Goal: Task Accomplishment & Management: Manage account settings

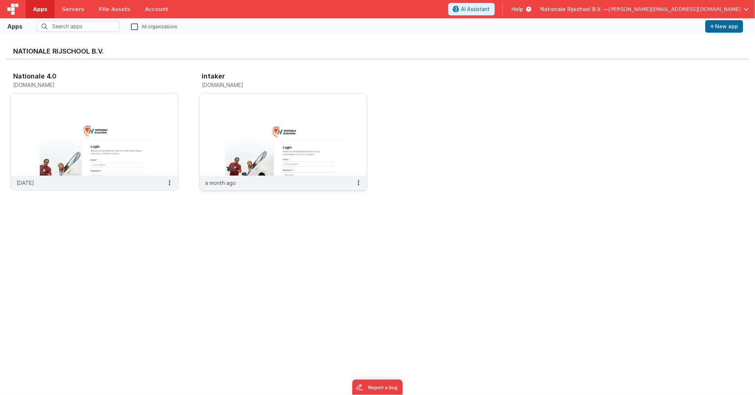
click at [275, 105] on img at bounding box center [284, 135] width 168 height 82
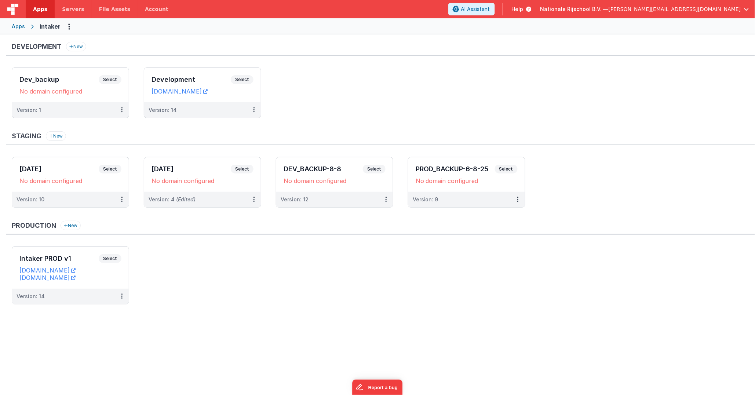
click at [17, 26] on div "Apps" at bounding box center [18, 26] width 13 height 7
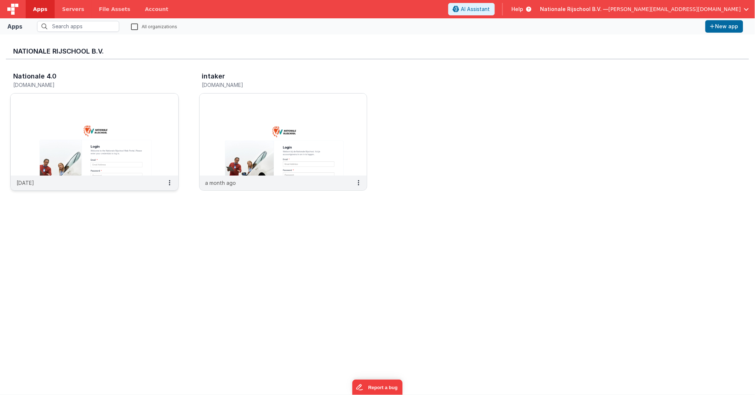
click at [132, 119] on img at bounding box center [95, 135] width 168 height 82
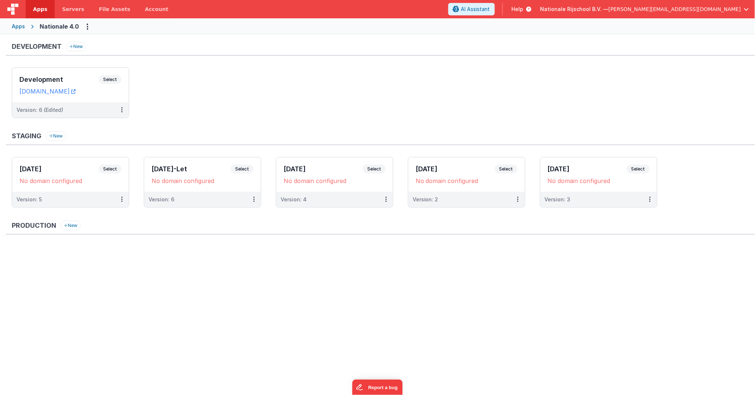
click at [51, 26] on div "Nationale 4.0" at bounding box center [59, 26] width 39 height 9
click at [17, 27] on div "Apps" at bounding box center [18, 26] width 13 height 7
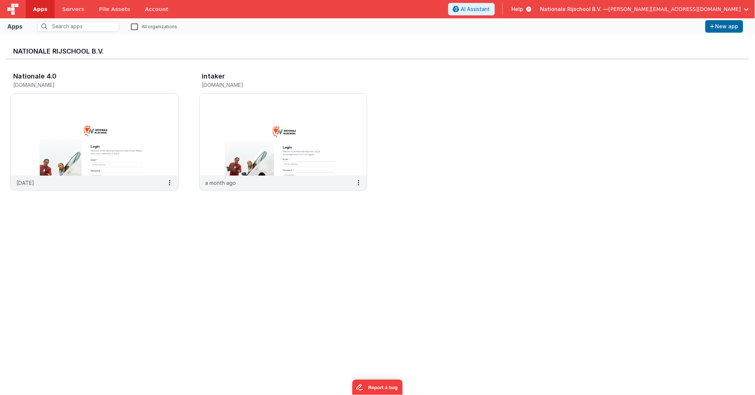
click at [637, 9] on span "[PERSON_NAME][EMAIL_ADDRESS][DOMAIN_NAME]" at bounding box center [675, 9] width 132 height 7
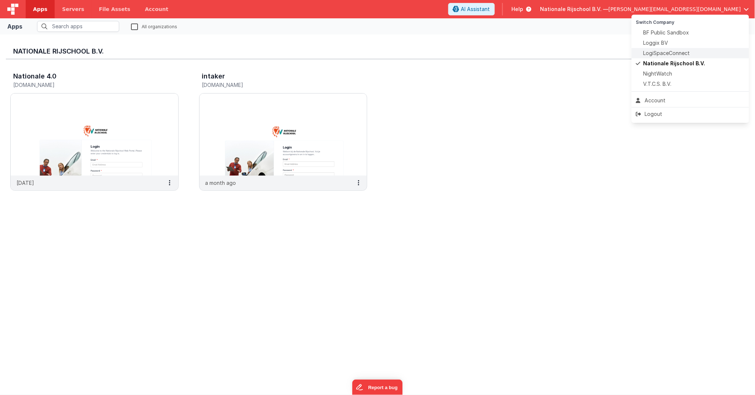
click at [637, 52] on span "LogiSpaceConnect" at bounding box center [667, 53] width 47 height 7
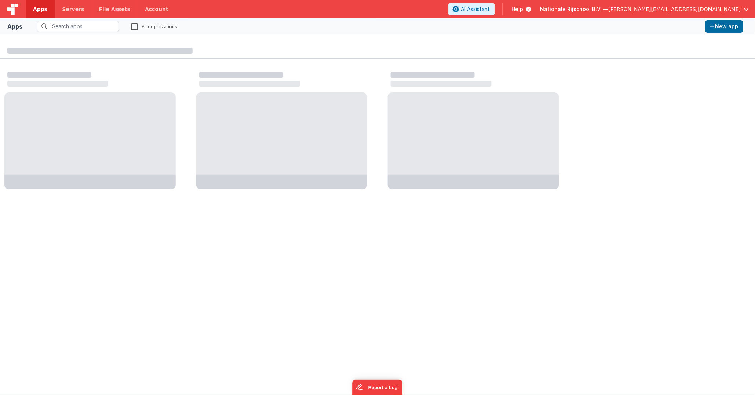
drag, startPoint x: 681, startPoint y: 52, endPoint x: 702, endPoint y: 32, distance: 29.6
click at [637, 9] on span "[PERSON_NAME][EMAIL_ADDRESS][DOMAIN_NAME]" at bounding box center [675, 9] width 132 height 7
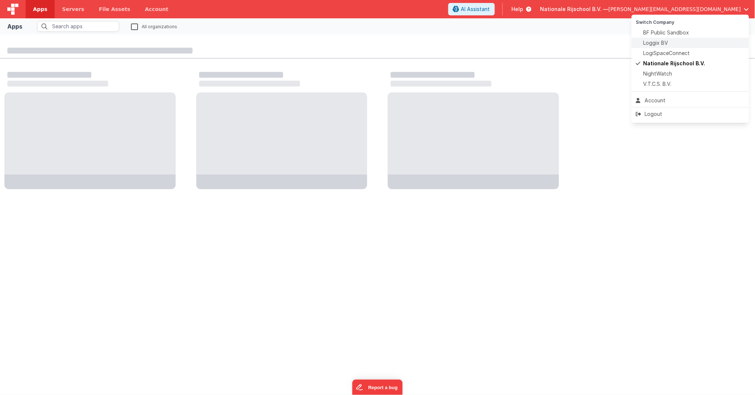
click at [637, 41] on div "Loggix BV" at bounding box center [690, 42] width 109 height 7
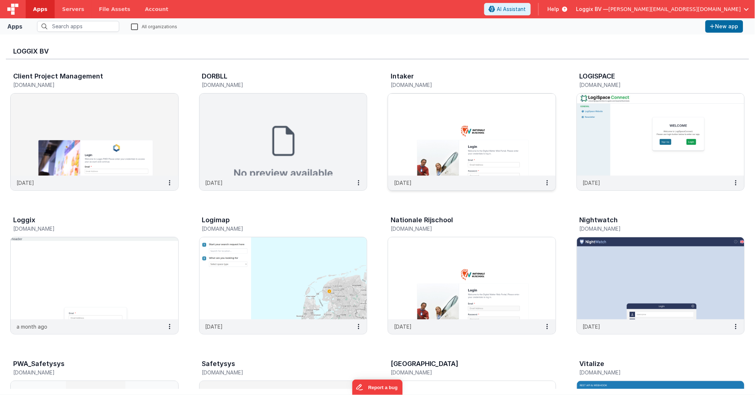
click at [515, 133] on img at bounding box center [472, 135] width 168 height 82
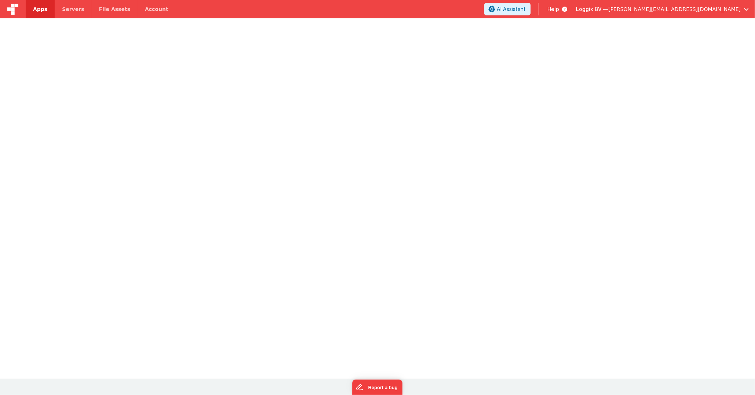
click at [515, 133] on div at bounding box center [377, 197] width 755 height 359
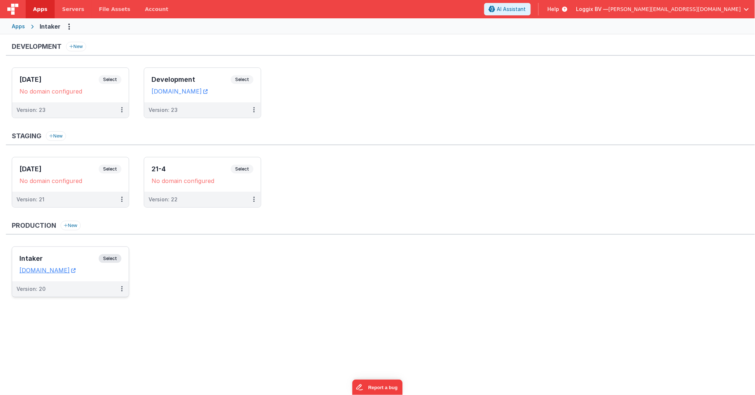
click at [115, 256] on div "Intaker Select URLs [DOMAIN_NAME]" at bounding box center [70, 264] width 117 height 34
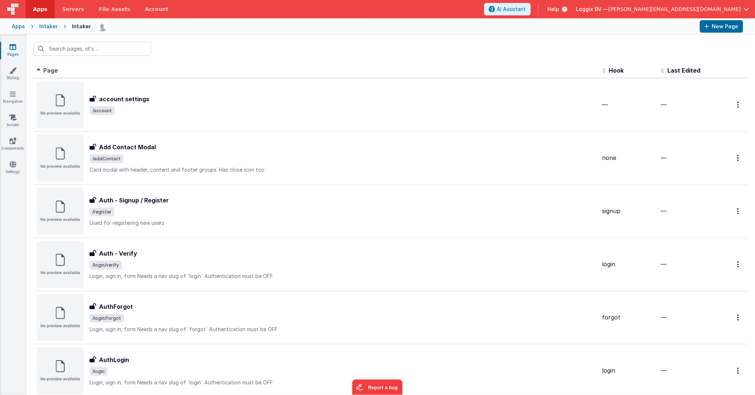
click at [50, 27] on div "Intaker" at bounding box center [48, 26] width 18 height 7
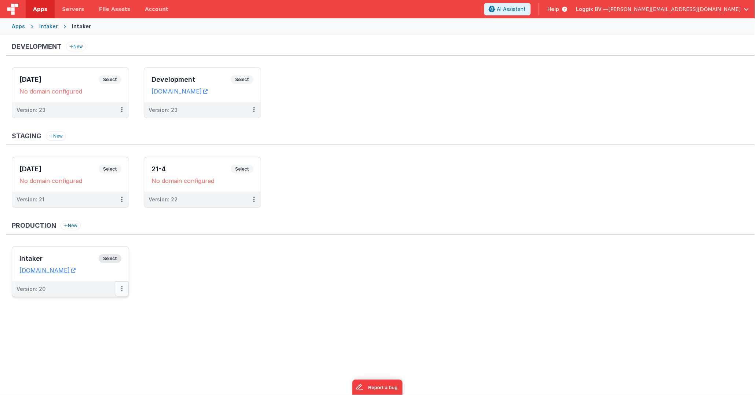
click at [120, 256] on button at bounding box center [122, 288] width 14 height 15
click at [109, 256] on link "Edit" at bounding box center [96, 305] width 65 height 13
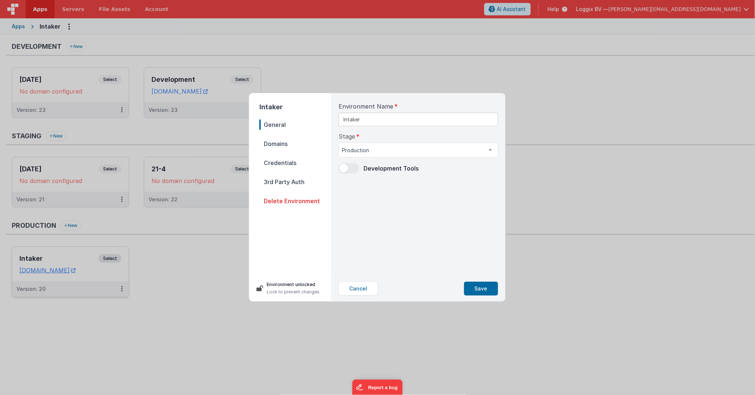
click at [284, 145] on span "Domains" at bounding box center [295, 144] width 72 height 10
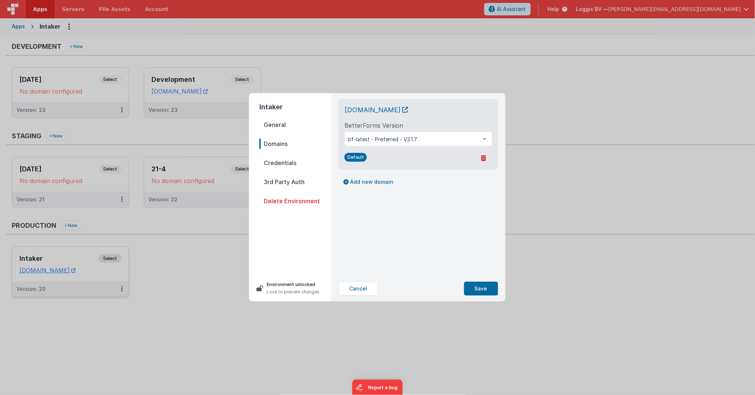
click at [284, 159] on span "Credentials" at bounding box center [295, 163] width 72 height 10
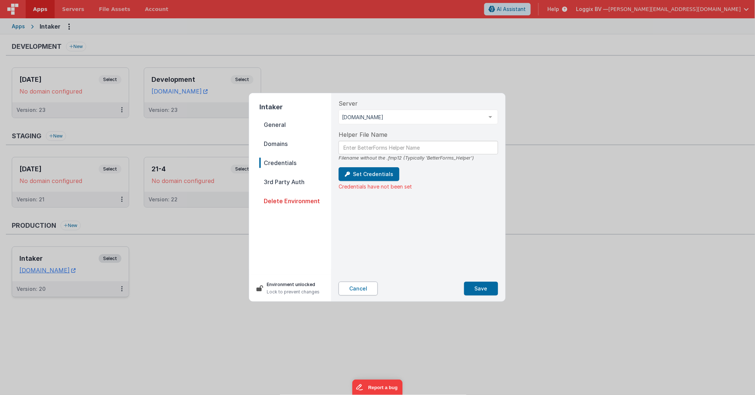
click at [359, 256] on button "Cancel" at bounding box center [358, 289] width 39 height 14
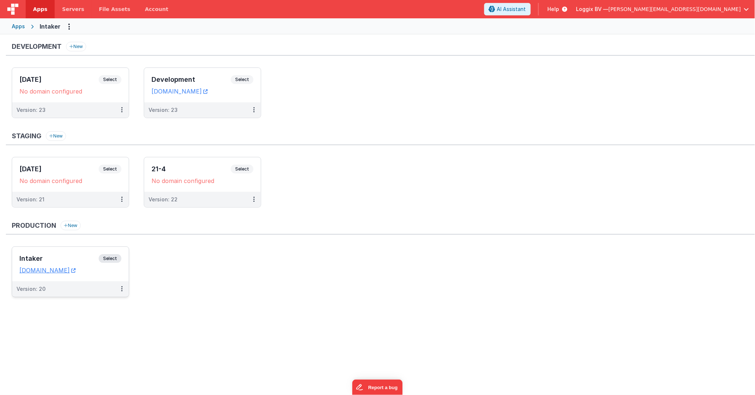
click at [637, 13] on div "Loggix BV — [PERSON_NAME][EMAIL_ADDRESS][DOMAIN_NAME]" at bounding box center [663, 9] width 173 height 12
click at [637, 7] on span "[PERSON_NAME][EMAIL_ADDRESS][DOMAIN_NAME]" at bounding box center [675, 9] width 132 height 7
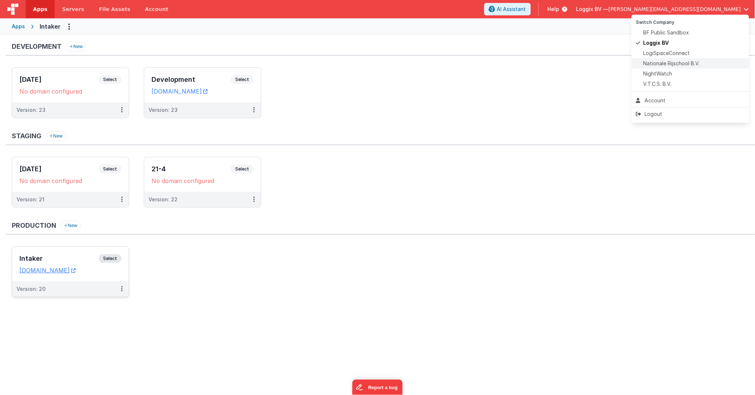
click at [637, 61] on span "Nationale Rijschool B.V." at bounding box center [672, 63] width 57 height 7
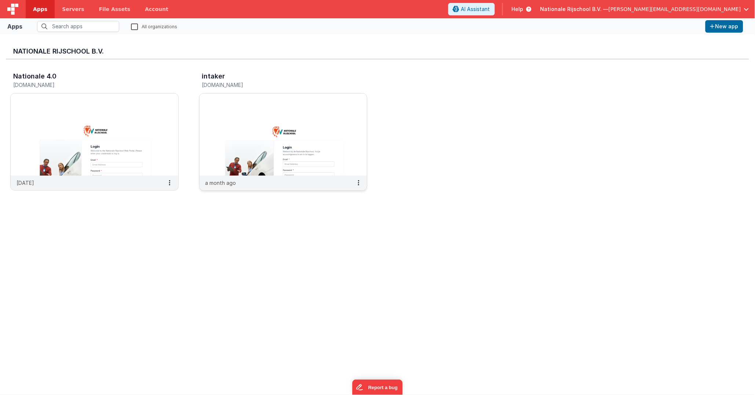
click at [330, 117] on img at bounding box center [284, 135] width 168 height 82
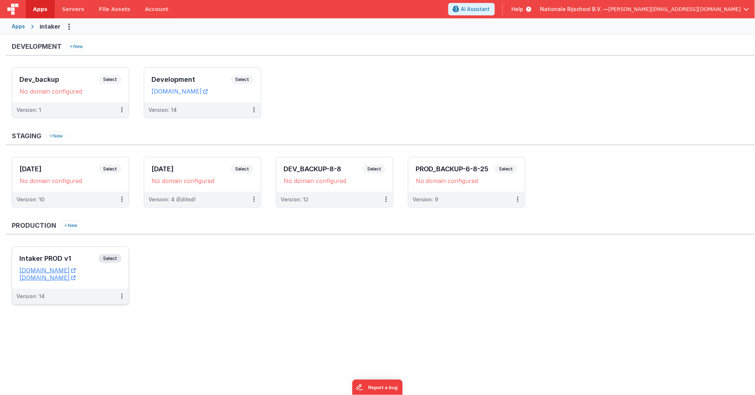
click at [121, 256] on dd "[DOMAIN_NAME]" at bounding box center [70, 277] width 102 height 7
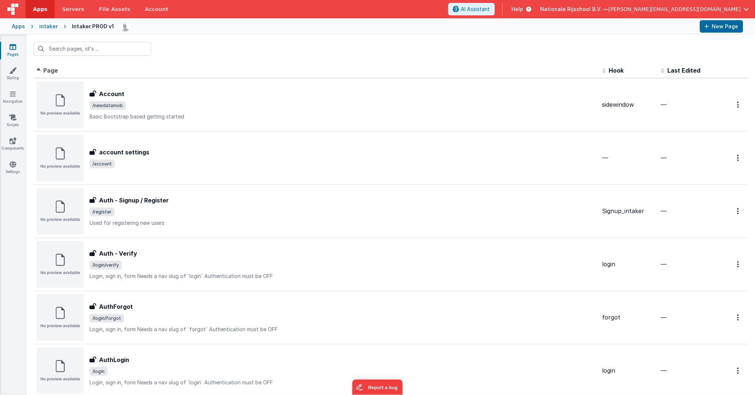
click at [46, 25] on div "intaker" at bounding box center [48, 26] width 18 height 7
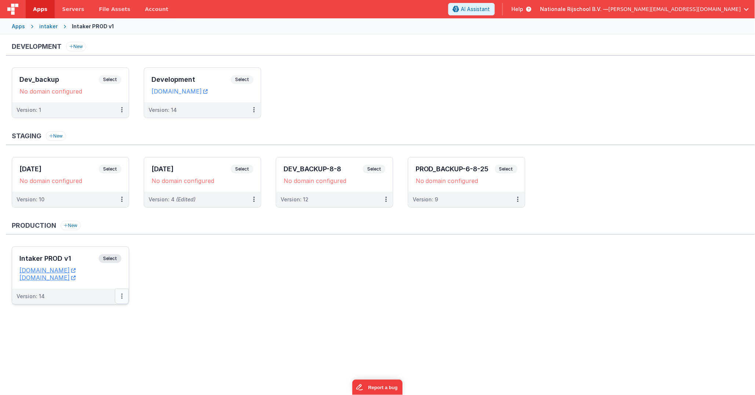
click at [124, 256] on button at bounding box center [122, 296] width 14 height 15
click at [121, 256] on icon at bounding box center [121, 296] width 1 height 0
click at [113, 256] on link "Edit" at bounding box center [96, 312] width 65 height 13
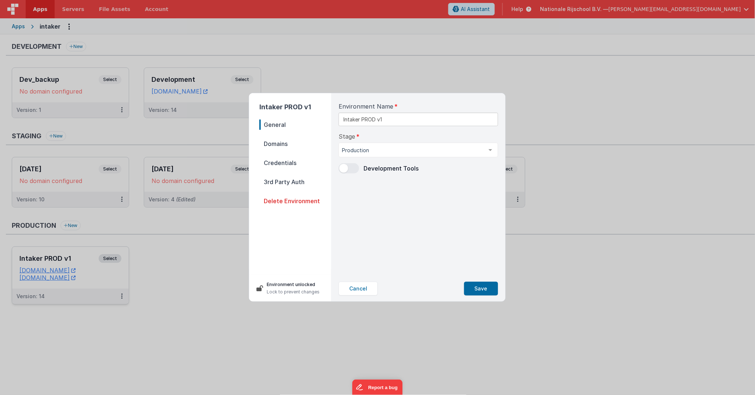
click at [295, 163] on span "Credentials" at bounding box center [295, 163] width 72 height 10
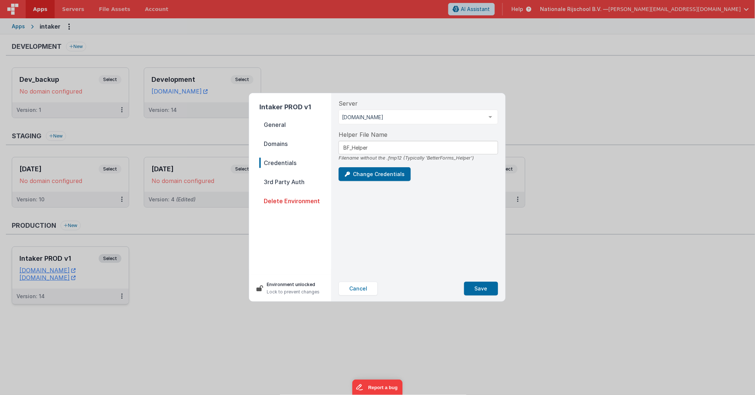
click at [291, 139] on span "Domains" at bounding box center [295, 144] width 72 height 10
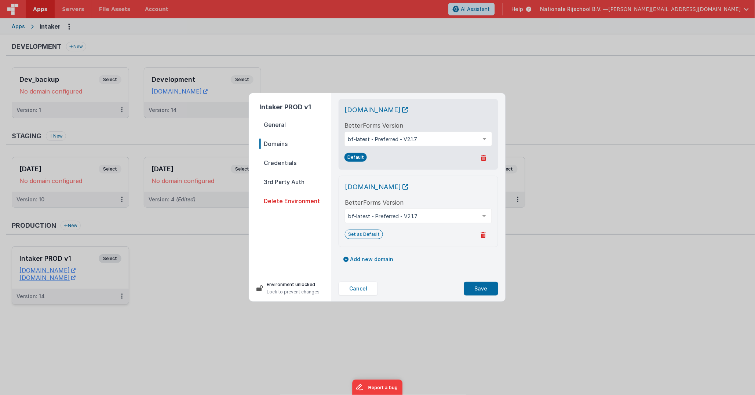
scroll to position [1, 0]
click at [377, 256] on button "Add new domain" at bounding box center [368, 258] width 59 height 12
select select "[DOMAIN_NAME]"
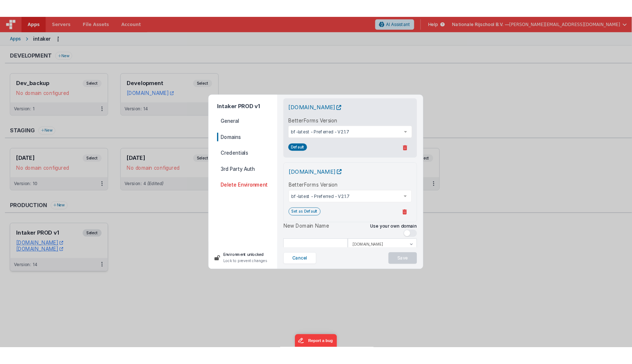
scroll to position [30, 0]
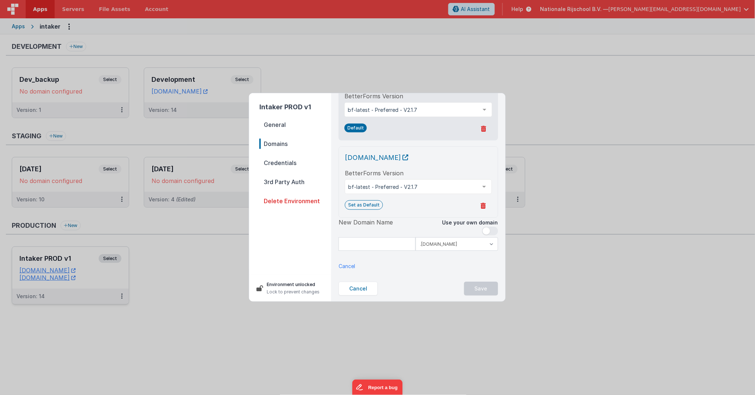
click at [493, 231] on span at bounding box center [490, 231] width 16 height 9
click at [378, 242] on input at bounding box center [419, 244] width 160 height 14
type input "[DOMAIN_NAME]"
click at [432, 256] on div "New Domain Name Use your own domain .[DOMAIN_NAME] .[DOMAIN_NAME] [DOMAIN_NAME]…" at bounding box center [419, 241] width 160 height 46
click at [484, 256] on button "Save" at bounding box center [481, 289] width 34 height 14
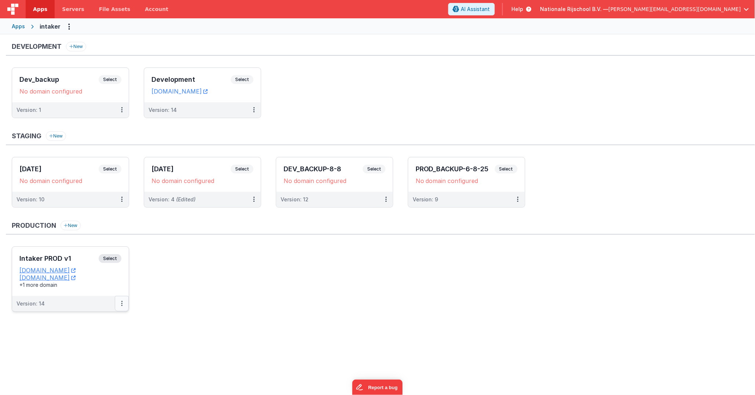
click at [124, 256] on button at bounding box center [122, 303] width 14 height 15
click at [211, 256] on div at bounding box center [377, 197] width 755 height 395
click at [270, 256] on ul "Intaker PROD v1 Select URLs [DOMAIN_NAME] [DOMAIN_NAME] +1 more domain Version:…" at bounding box center [384, 283] width 744 height 73
